Goal: Task Accomplishment & Management: Complete application form

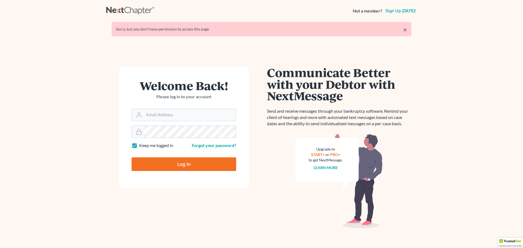
type input "[EMAIL_ADDRESS][DOMAIN_NAME]"
click at [171, 167] on input "Log In" at bounding box center [184, 165] width 105 height 14
type input "Thinking..."
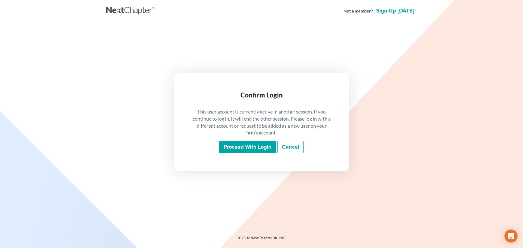
click at [225, 149] on input "Proceed with login" at bounding box center [247, 147] width 57 height 13
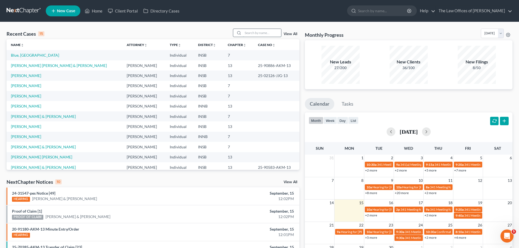
click at [251, 31] on input "search" at bounding box center [262, 33] width 38 height 8
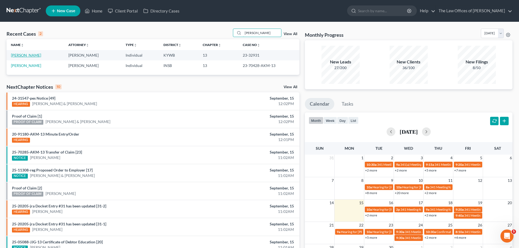
type input "beasley"
click at [26, 57] on link "Beasley, Larry" at bounding box center [26, 55] width 30 height 5
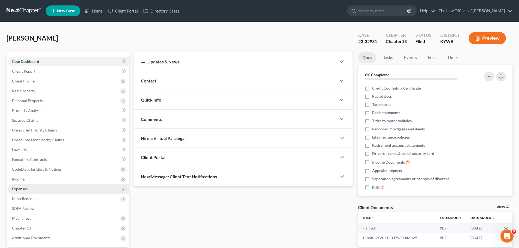
click at [21, 192] on span "Expenses" at bounding box center [68, 189] width 121 height 10
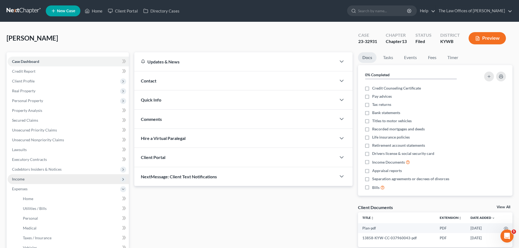
click at [21, 182] on span "Income" at bounding box center [68, 179] width 121 height 10
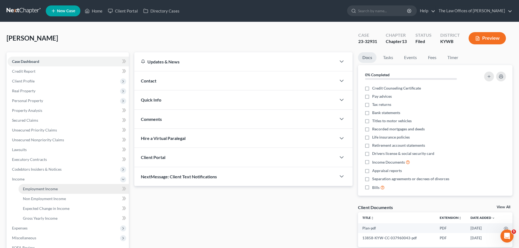
click at [37, 190] on span "Employment Income" at bounding box center [40, 189] width 35 height 5
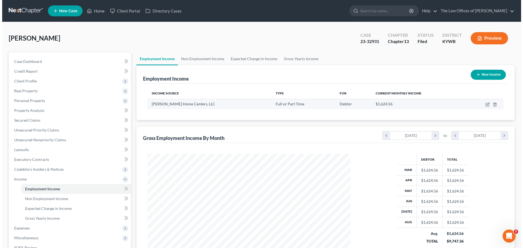
scroll to position [102, 214]
click at [486, 103] on icon "button" at bounding box center [486, 105] width 4 height 4
select select "0"
select select "28"
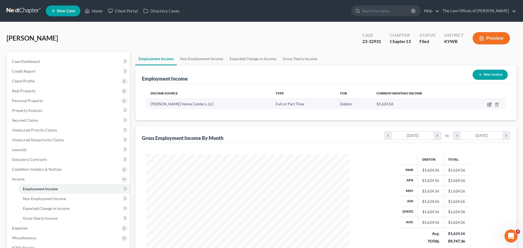
select select "0"
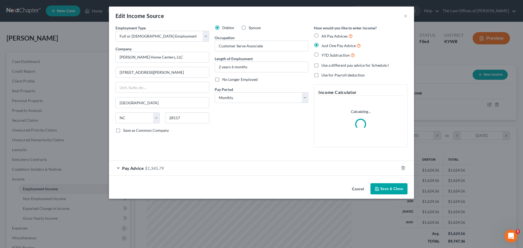
click at [222, 79] on label "No Longer Employed" at bounding box center [239, 79] width 35 height 5
click at [225, 79] on input "No Longer Employed" at bounding box center [227, 79] width 4 height 4
checkbox input "true"
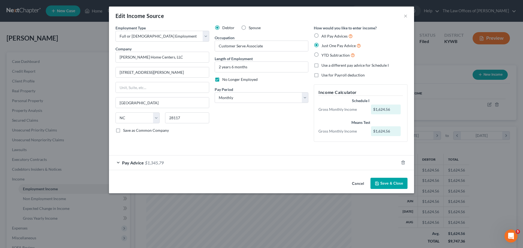
click at [387, 183] on button "Save & Close" at bounding box center [389, 183] width 37 height 11
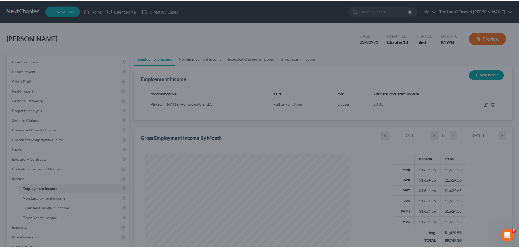
scroll to position [272534, 272421]
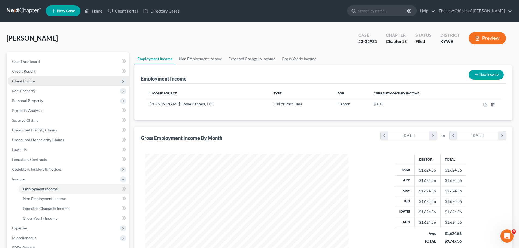
click at [43, 78] on span "Client Profile" at bounding box center [68, 81] width 121 height 10
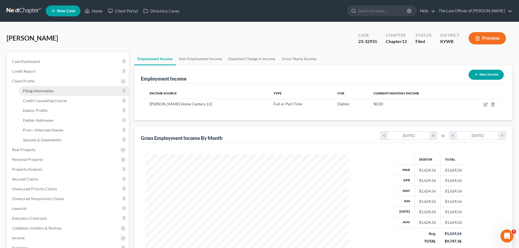
click at [46, 91] on span "Filing Information" at bounding box center [38, 91] width 31 height 5
select select "1"
select select "0"
select select "3"
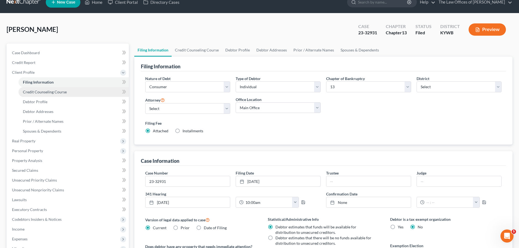
scroll to position [82, 0]
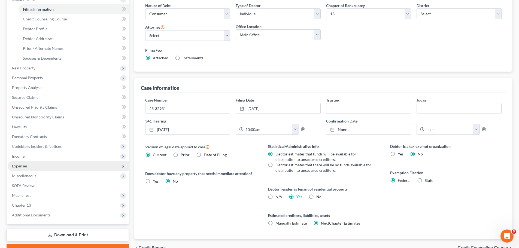
click at [28, 166] on span "Expenses" at bounding box center [68, 166] width 121 height 10
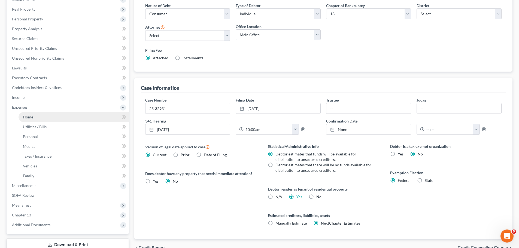
click at [38, 117] on link "Home" at bounding box center [74, 117] width 110 height 10
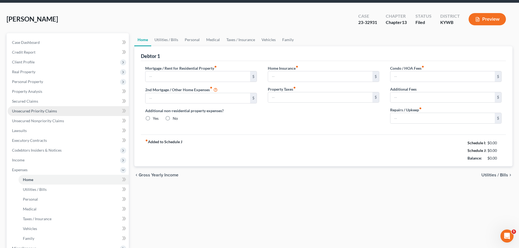
type input "875.00"
type input "0.00"
radio input "true"
type input "20.00"
type input "0.00"
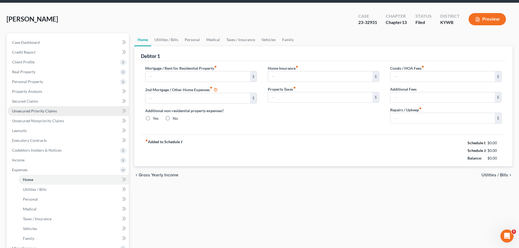
type input "0.00"
